Goal: Information Seeking & Learning: Learn about a topic

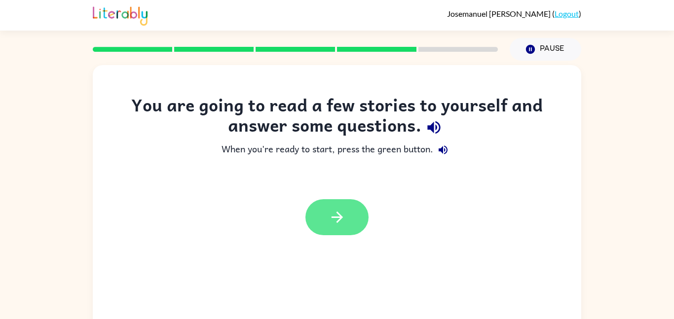
click at [343, 213] on icon "button" at bounding box center [336, 217] width 17 height 17
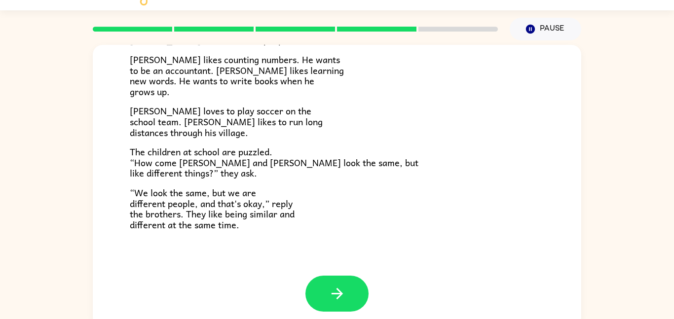
scroll to position [28, 0]
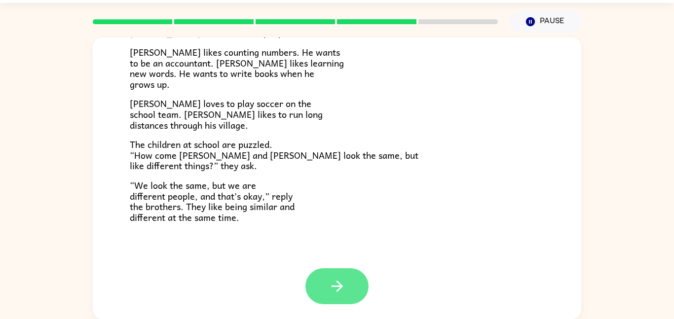
click at [336, 283] on icon "button" at bounding box center [336, 286] width 17 height 17
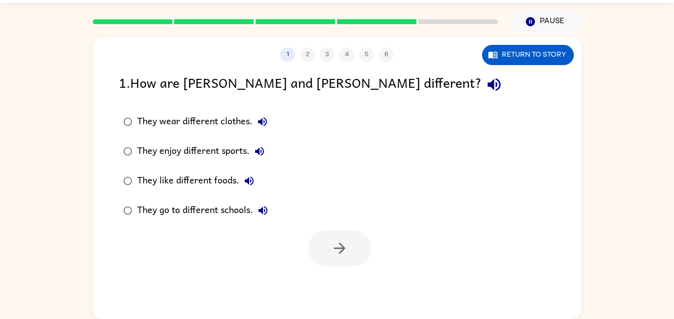
scroll to position [0, 0]
click at [485, 84] on icon "button" at bounding box center [493, 84] width 17 height 17
click at [256, 150] on icon "button" at bounding box center [259, 151] width 9 height 9
click at [252, 180] on icon "button" at bounding box center [249, 181] width 12 height 12
click at [265, 201] on button "They go to different schools." at bounding box center [263, 211] width 20 height 20
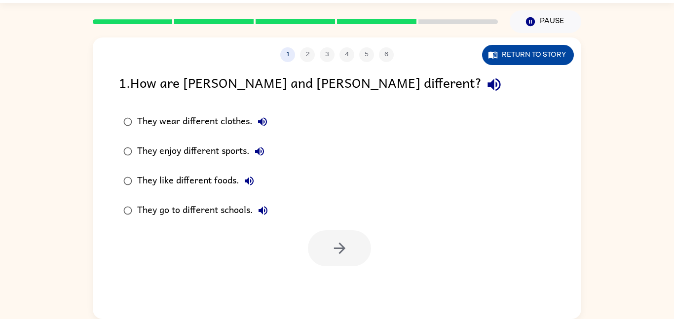
click at [541, 58] on button "Return to story" at bounding box center [528, 55] width 92 height 20
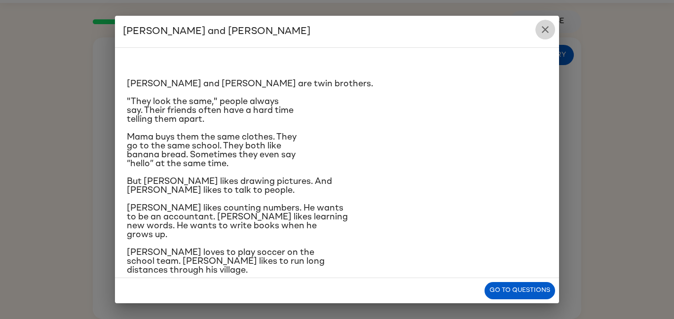
click at [538, 24] on button "close" at bounding box center [545, 30] width 20 height 20
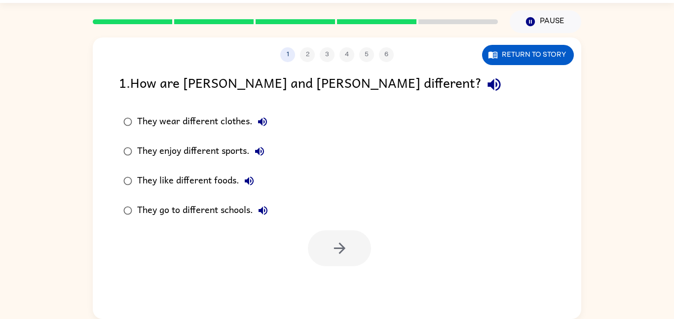
click at [214, 126] on div "They wear different clothes." at bounding box center [204, 122] width 135 height 20
click at [246, 147] on div "They enjoy different sports." at bounding box center [203, 152] width 132 height 20
click at [223, 183] on div "They like different foods." at bounding box center [198, 181] width 122 height 20
click at [212, 151] on div "They enjoy different sports." at bounding box center [203, 152] width 132 height 20
click at [215, 175] on div "They like different foods." at bounding box center [198, 181] width 122 height 20
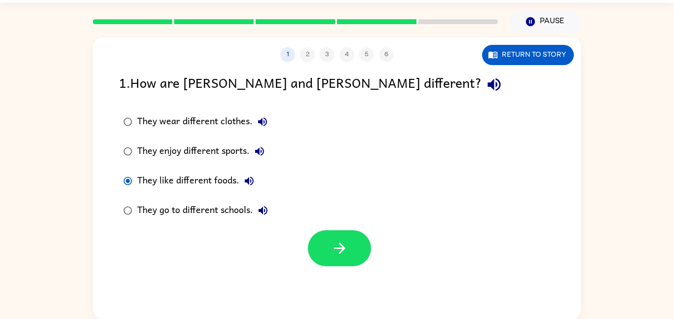
click at [211, 155] on div "They enjoy different sports." at bounding box center [203, 152] width 132 height 20
click at [214, 171] on div "They like different foods." at bounding box center [198, 181] width 122 height 20
click at [212, 161] on div "They enjoy different sports." at bounding box center [203, 152] width 132 height 20
click at [213, 169] on label "They like different foods." at bounding box center [195, 181] width 164 height 30
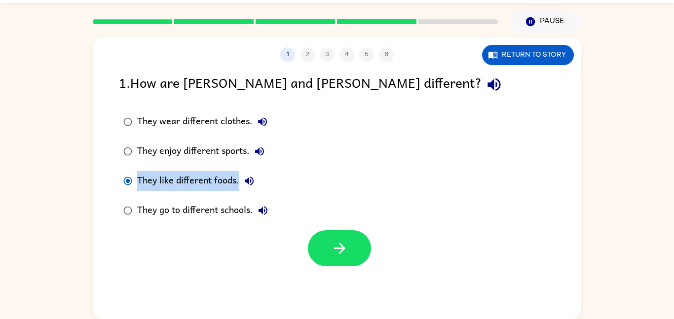
click at [213, 169] on label "They like different foods." at bounding box center [195, 181] width 164 height 30
click at [212, 155] on div "They enjoy different sports." at bounding box center [203, 152] width 132 height 20
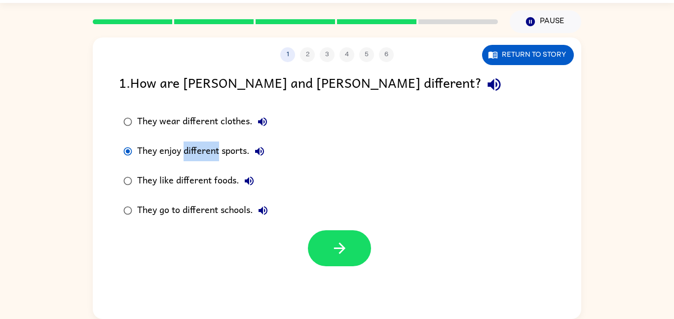
click at [212, 155] on div "They enjoy different sports." at bounding box center [203, 152] width 132 height 20
click at [213, 162] on label "They enjoy different sports." at bounding box center [195, 152] width 164 height 30
click at [214, 163] on label "They enjoy different sports." at bounding box center [195, 152] width 164 height 30
click at [212, 173] on div "They like different foods." at bounding box center [198, 181] width 122 height 20
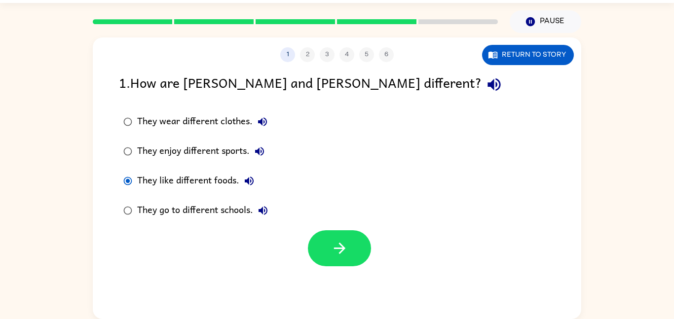
click at [212, 170] on label "They like different foods." at bounding box center [195, 181] width 164 height 30
click at [211, 170] on label "They like different foods." at bounding box center [195, 181] width 164 height 30
click at [212, 184] on div "They like different foods." at bounding box center [198, 181] width 122 height 20
click at [319, 240] on button "button" at bounding box center [339, 248] width 63 height 36
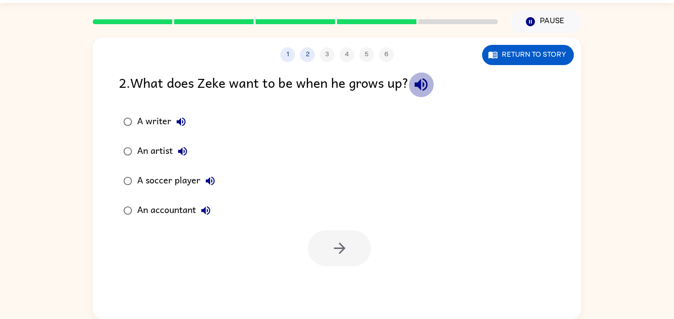
click at [413, 85] on button "button" at bounding box center [420, 84] width 25 height 25
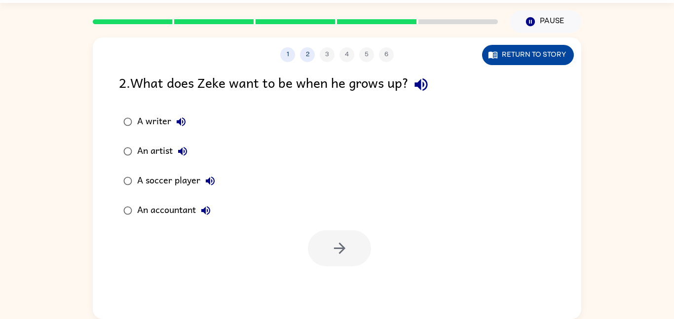
click at [524, 49] on button "Return to story" at bounding box center [528, 55] width 92 height 20
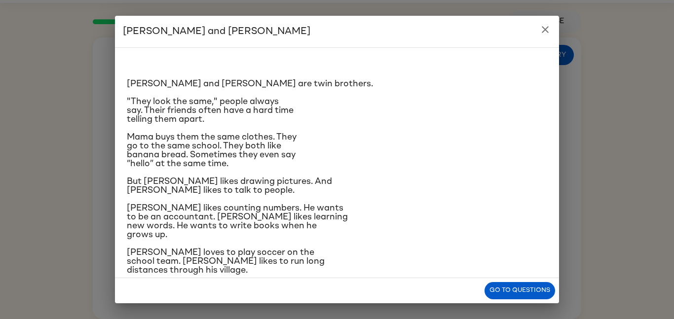
click at [328, 86] on p "[PERSON_NAME] and [PERSON_NAME] are twin brothers." at bounding box center [337, 83] width 420 height 9
click at [549, 31] on icon "close" at bounding box center [545, 30] width 12 height 12
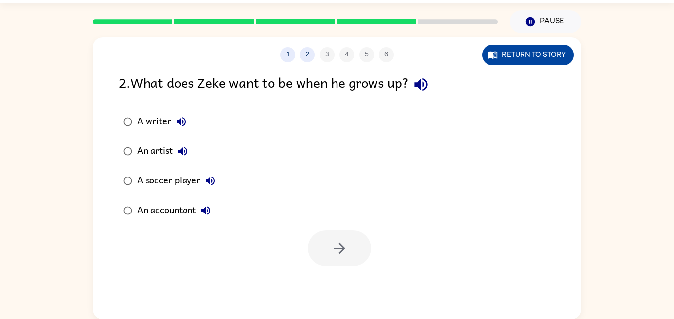
click at [522, 51] on button "Return to story" at bounding box center [528, 55] width 92 height 20
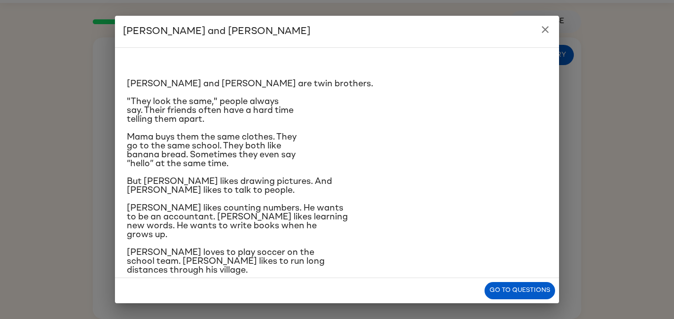
click at [546, 28] on icon "close" at bounding box center [544, 29] width 7 height 7
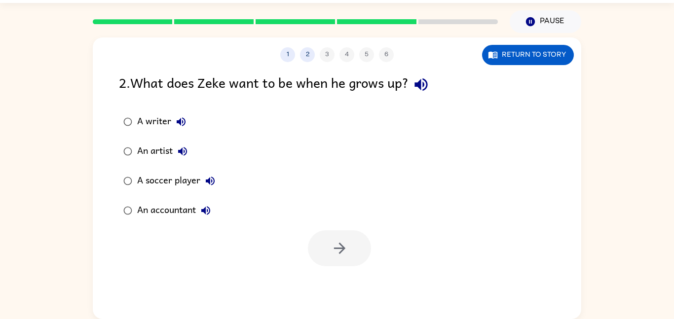
click at [499, 69] on div "1 2 3 4 5 6 Return to story 2 . What does Zeke want to be when he grows up? A w…" at bounding box center [337, 178] width 488 height 282
click at [503, 54] on button "Return to story" at bounding box center [528, 55] width 92 height 20
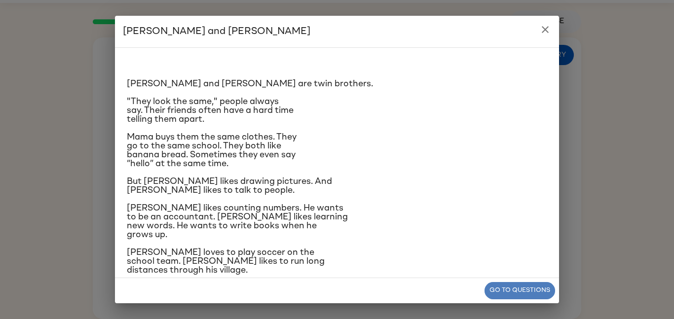
click at [501, 287] on button "Go to questions" at bounding box center [519, 290] width 71 height 17
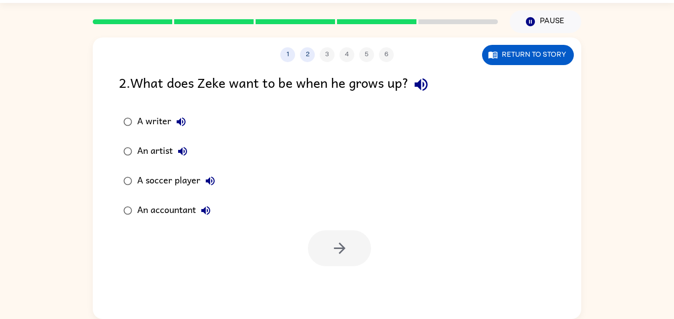
click at [302, 153] on div "A writer An artist A soccer player An accountant" at bounding box center [350, 166] width 462 height 118
click at [206, 148] on label "An artist" at bounding box center [168, 152] width 111 height 30
click at [354, 251] on button "button" at bounding box center [339, 248] width 63 height 36
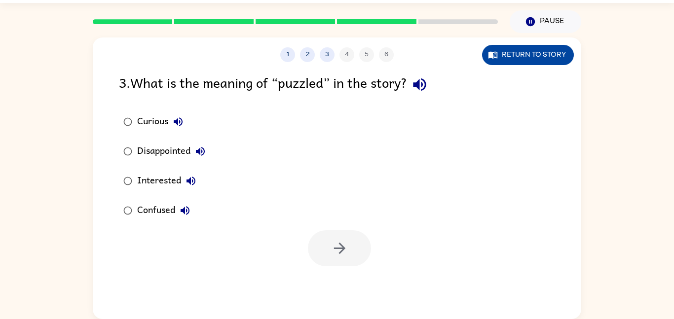
click at [521, 62] on button "Return to story" at bounding box center [528, 55] width 92 height 20
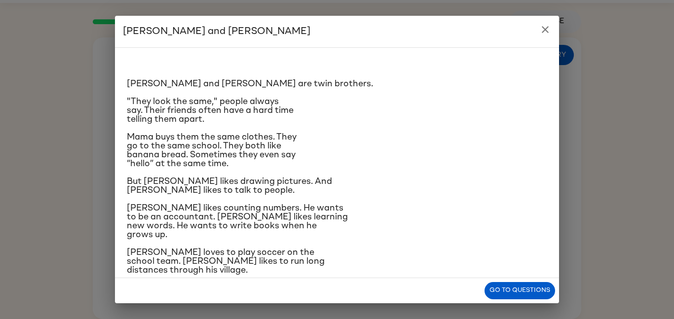
click at [542, 33] on icon "close" at bounding box center [545, 30] width 12 height 12
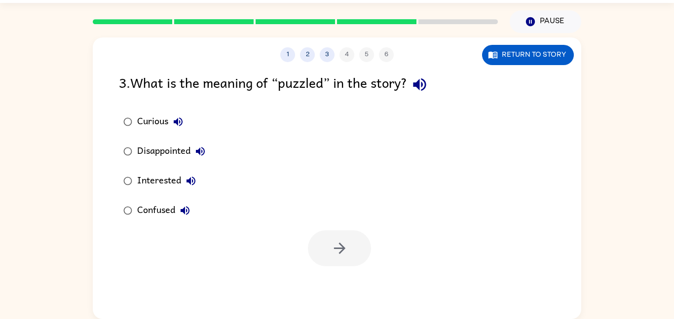
click at [418, 87] on icon "button" at bounding box center [419, 84] width 17 height 17
click at [175, 126] on icon "button" at bounding box center [178, 122] width 12 height 12
click at [147, 209] on div "Confused" at bounding box center [166, 211] width 58 height 20
click at [346, 233] on button "button" at bounding box center [339, 248] width 63 height 36
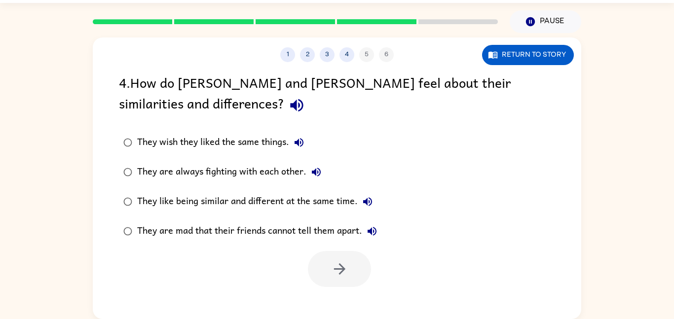
click at [288, 102] on icon "button" at bounding box center [296, 105] width 17 height 17
click at [303, 143] on icon "button" at bounding box center [298, 142] width 9 height 9
click at [531, 54] on button "Return to story" at bounding box center [528, 55] width 92 height 20
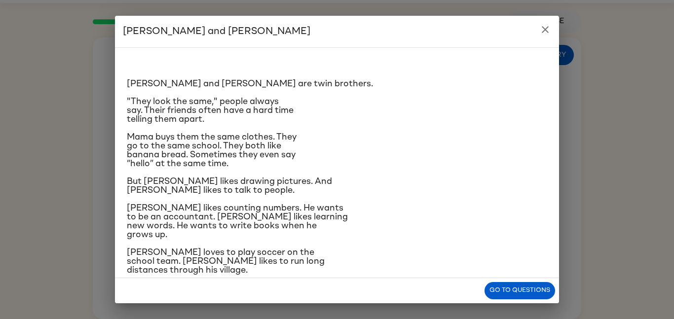
click at [255, 266] on p "[PERSON_NAME] loves to play soccer on the school team. [PERSON_NAME] likes to r…" at bounding box center [337, 261] width 420 height 27
click at [544, 34] on icon "close" at bounding box center [545, 30] width 12 height 12
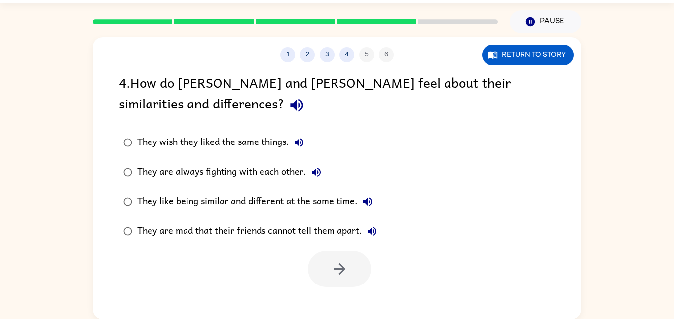
click at [312, 169] on icon "button" at bounding box center [316, 172] width 12 height 12
click at [370, 202] on icon "button" at bounding box center [367, 202] width 12 height 12
click at [370, 230] on icon "button" at bounding box center [371, 231] width 9 height 9
click at [331, 210] on div "They like being similar and different at the same time." at bounding box center [257, 202] width 240 height 20
click at [339, 256] on button "button" at bounding box center [339, 269] width 63 height 36
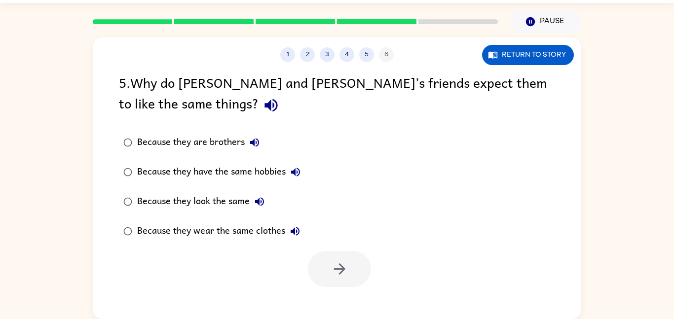
click at [262, 109] on icon "button" at bounding box center [270, 105] width 17 height 17
click at [255, 142] on icon "button" at bounding box center [255, 143] width 12 height 12
click at [297, 172] on icon "button" at bounding box center [295, 172] width 12 height 12
click at [261, 198] on icon "button" at bounding box center [259, 201] width 9 height 9
click at [251, 212] on label "Because they look the same" at bounding box center [211, 202] width 197 height 30
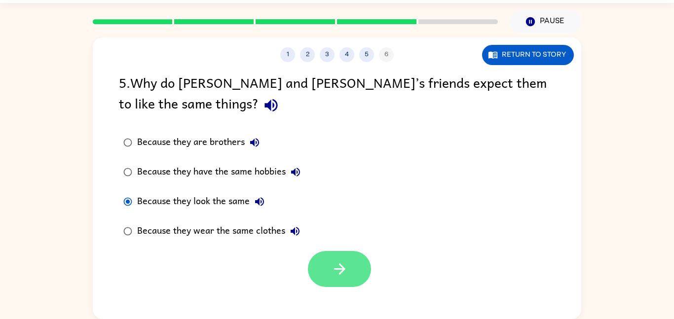
click at [351, 277] on button "button" at bounding box center [339, 269] width 63 height 36
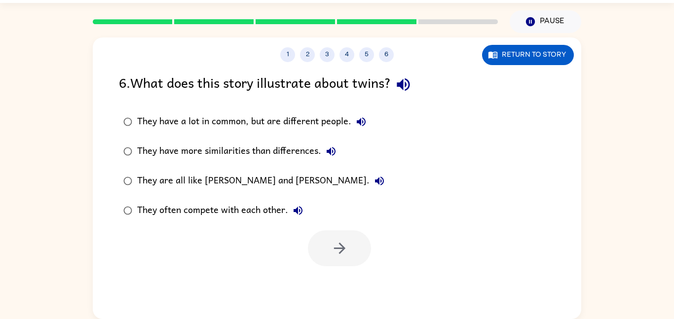
click at [407, 86] on icon "button" at bounding box center [403, 84] width 17 height 17
click at [354, 119] on button "They have a lot in common, but are different people." at bounding box center [361, 122] width 20 height 20
click at [330, 150] on icon "button" at bounding box center [330, 151] width 9 height 9
click at [373, 179] on icon "button" at bounding box center [379, 181] width 12 height 12
click at [299, 210] on icon "button" at bounding box center [298, 211] width 12 height 12
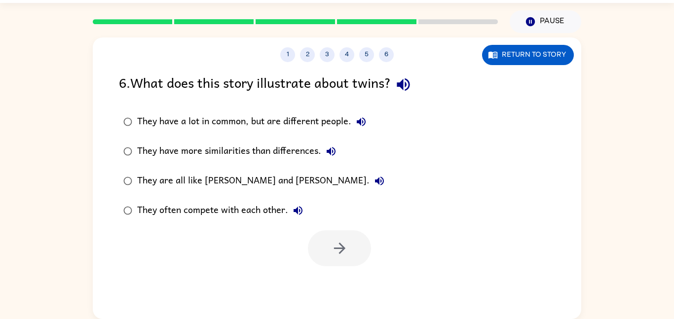
click at [310, 152] on div "They have more similarities than differences." at bounding box center [239, 152] width 204 height 20
drag, startPoint x: 344, startPoint y: 256, endPoint x: 390, endPoint y: 190, distance: 80.3
click at [390, 190] on div "6 . What does this story illustrate about twins? They have a lot in common, but…" at bounding box center [337, 169] width 488 height 194
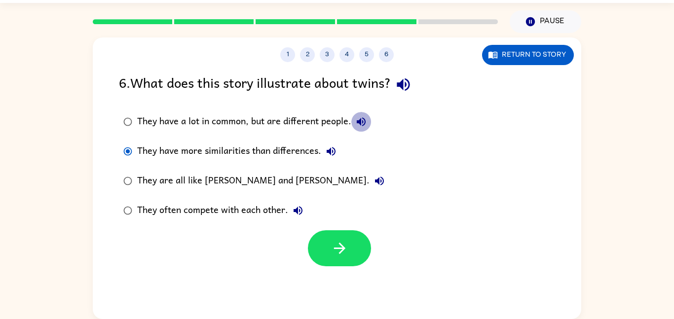
click at [360, 122] on icon "button" at bounding box center [361, 121] width 9 height 9
click at [334, 123] on div "They have a lot in common, but are different people." at bounding box center [254, 122] width 234 height 20
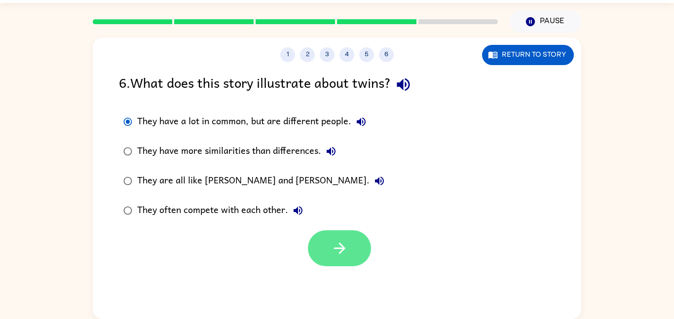
click at [348, 245] on icon "button" at bounding box center [339, 248] width 17 height 17
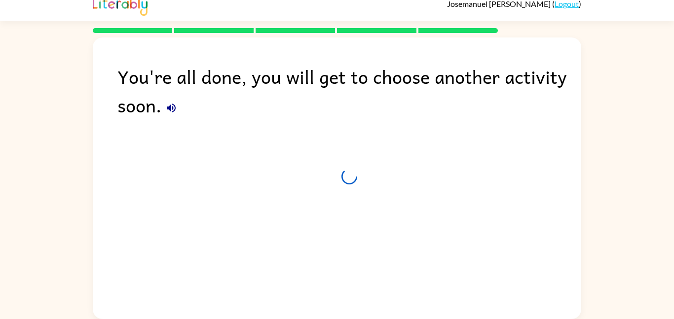
scroll to position [10, 0]
